Goal: Answer question/provide support

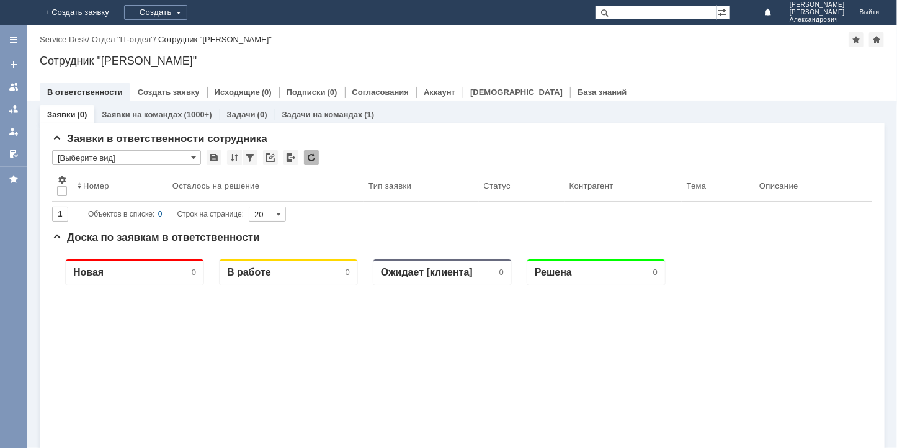
click at [15, 12] on img at bounding box center [15, 12] width 0 height 0
click at [809, 14] on span "[PERSON_NAME]" at bounding box center [817, 12] width 55 height 7
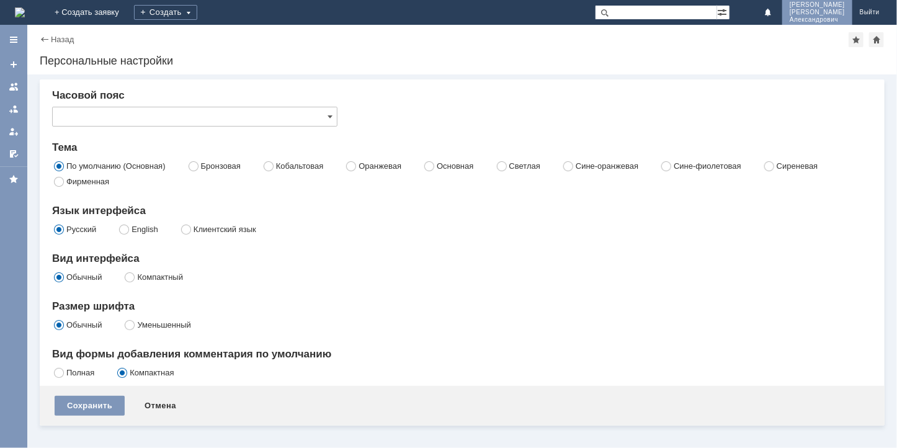
type input "[не указано]"
click at [45, 38] on div "Назад" at bounding box center [57, 39] width 34 height 9
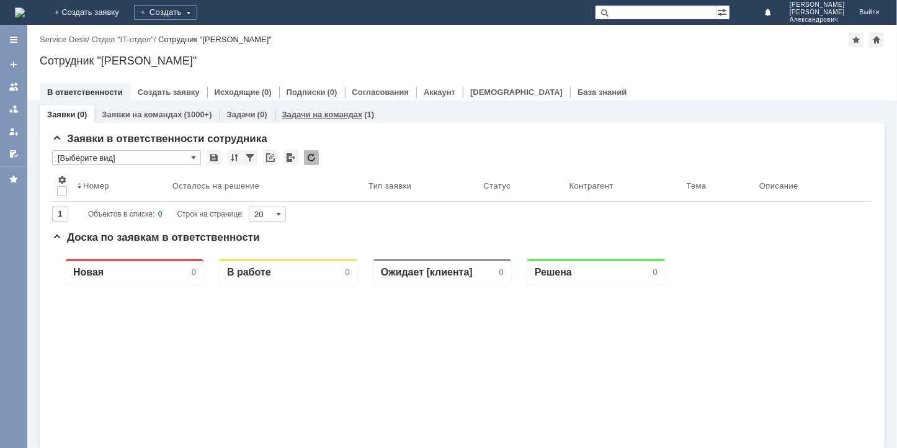
click at [347, 114] on link "Задачи на командах" at bounding box center [322, 114] width 81 height 9
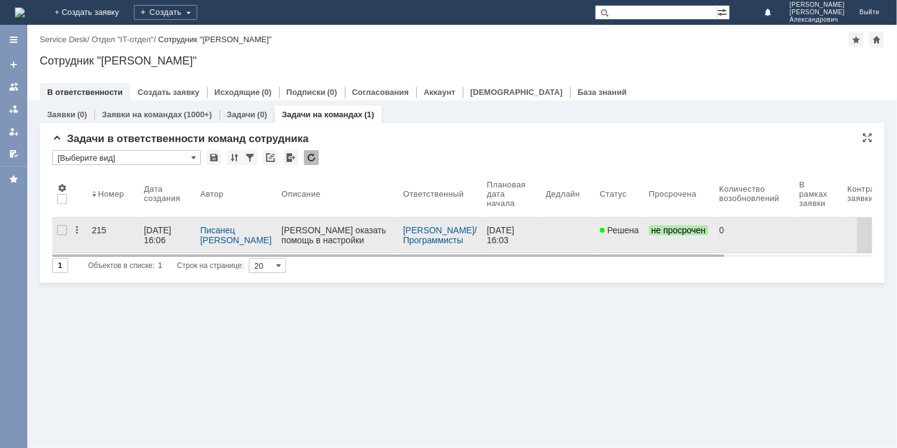
click at [311, 230] on div "[PERSON_NAME] оказать помощь в настройки отчета, который отображал бы:" at bounding box center [337, 245] width 112 height 40
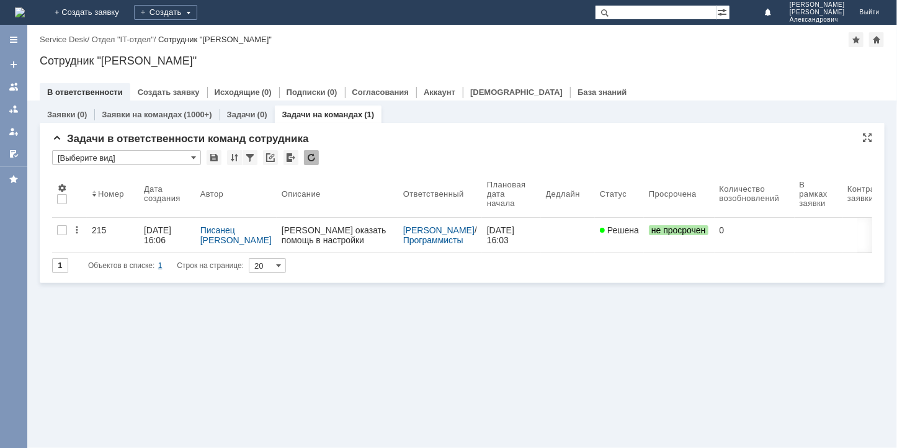
click at [161, 264] on div "1" at bounding box center [160, 265] width 4 height 15
